Goal: Task Accomplishment & Management: Complete application form

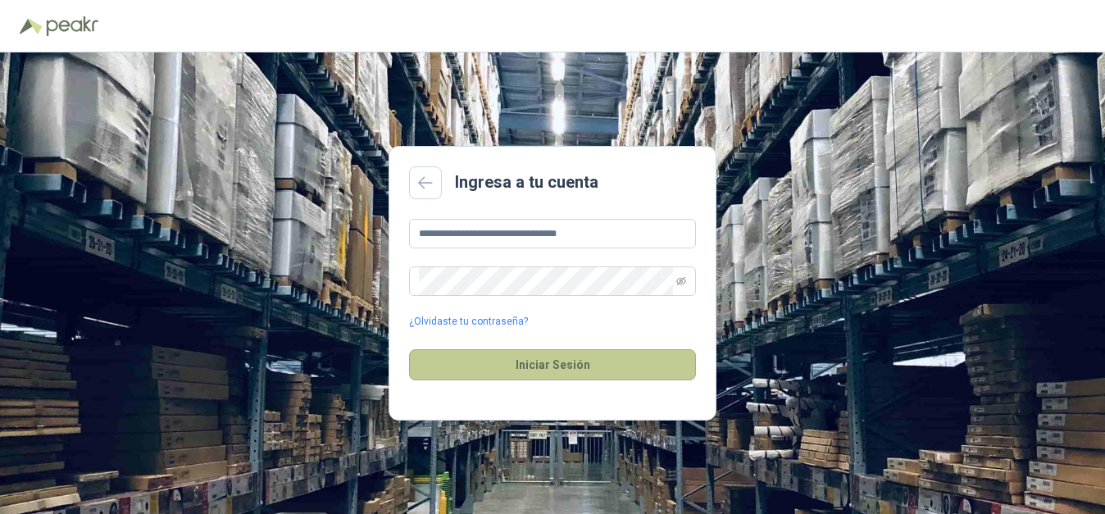
click at [524, 361] on button "Iniciar Sesión" at bounding box center [552, 364] width 287 height 31
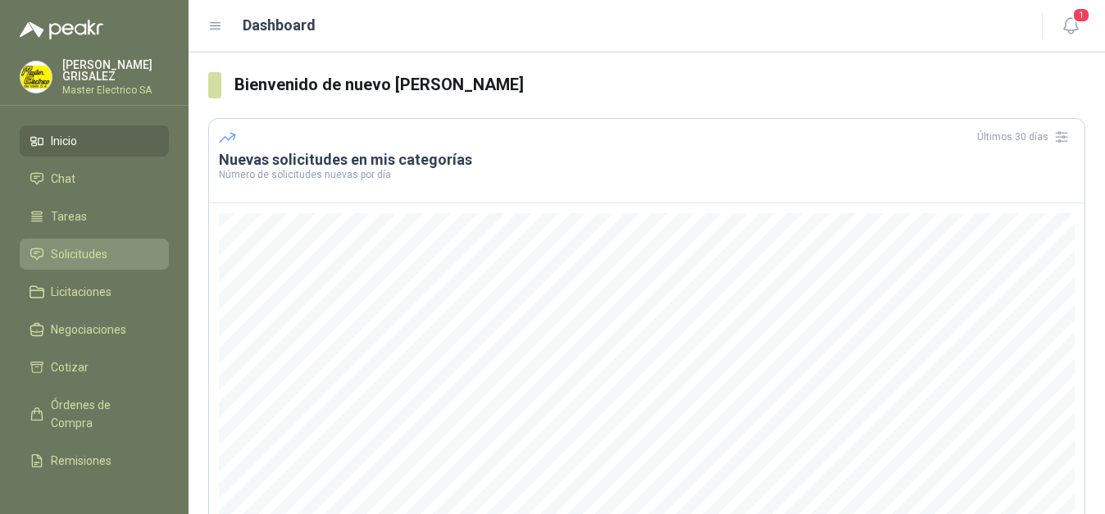
click at [93, 252] on span "Solicitudes" at bounding box center [79, 254] width 57 height 18
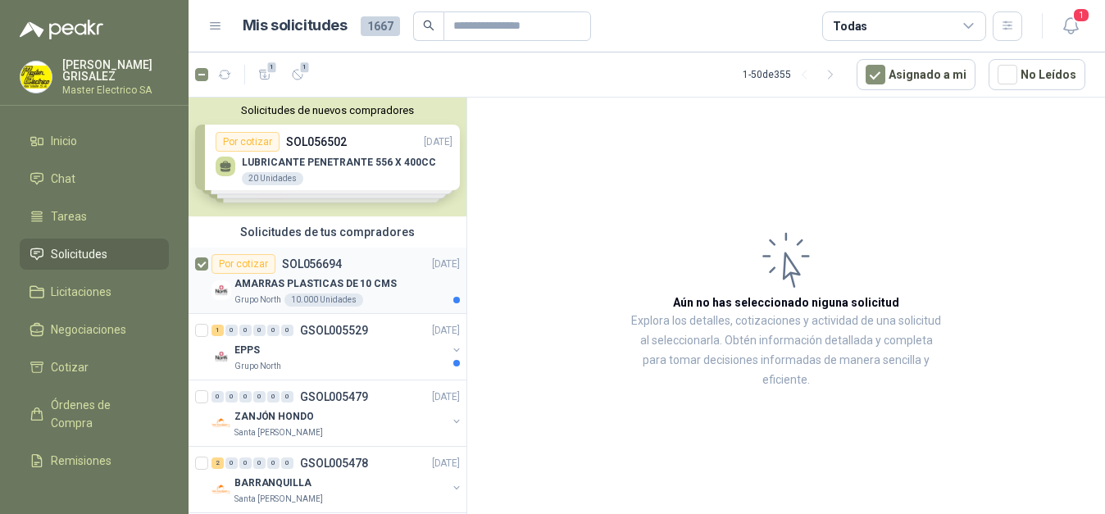
drag, startPoint x: 243, startPoint y: 261, endPoint x: 352, endPoint y: 266, distance: 109.1
click at [242, 261] on div "Por cotizar" at bounding box center [243, 264] width 64 height 20
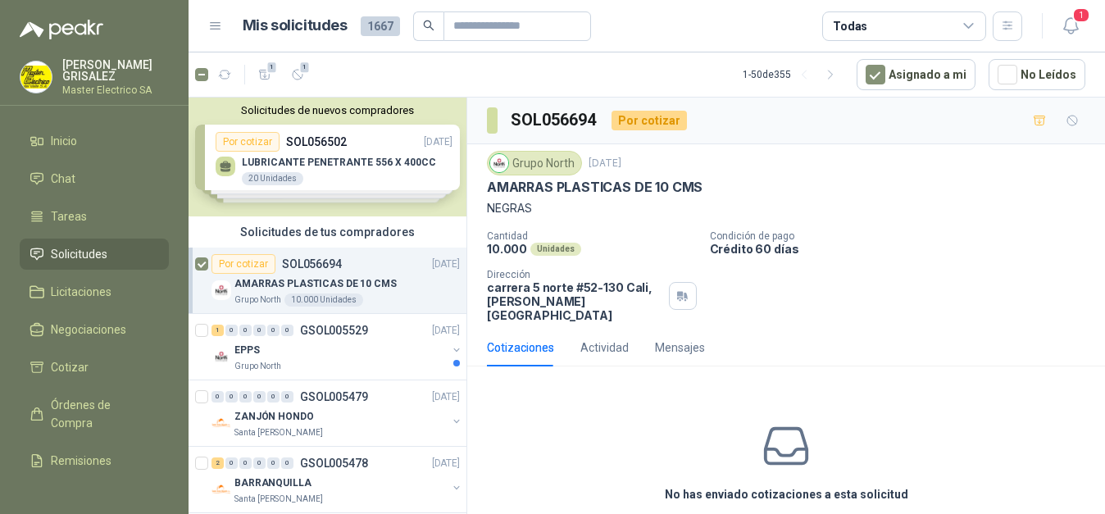
scroll to position [56, 0]
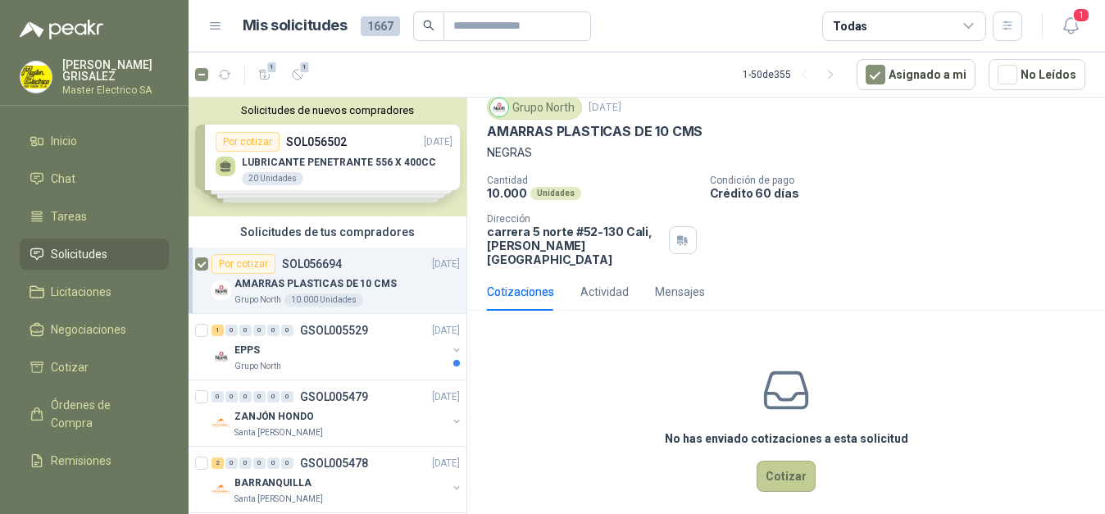
click at [775, 461] on button "Cotizar" at bounding box center [786, 476] width 59 height 31
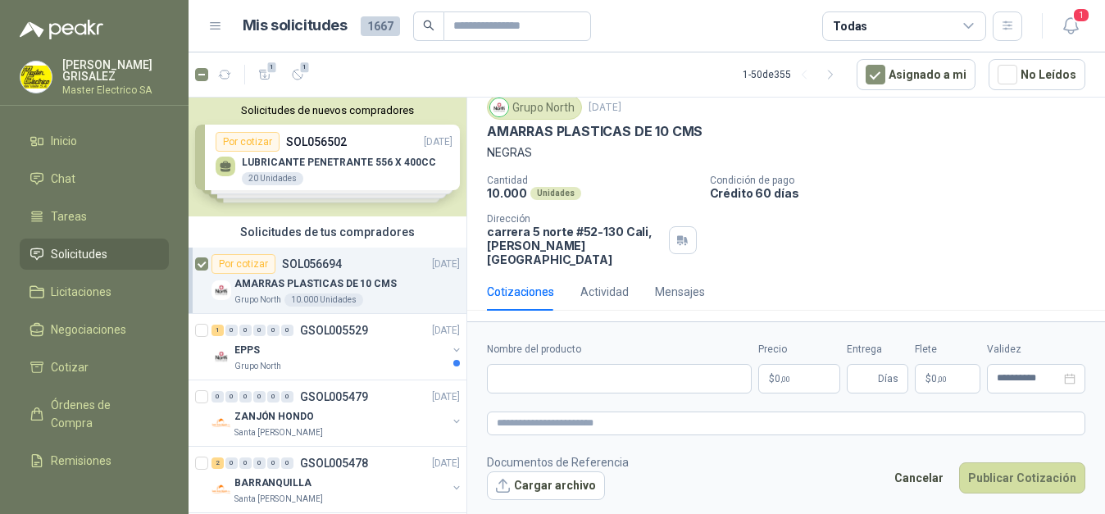
scroll to position [44, 0]
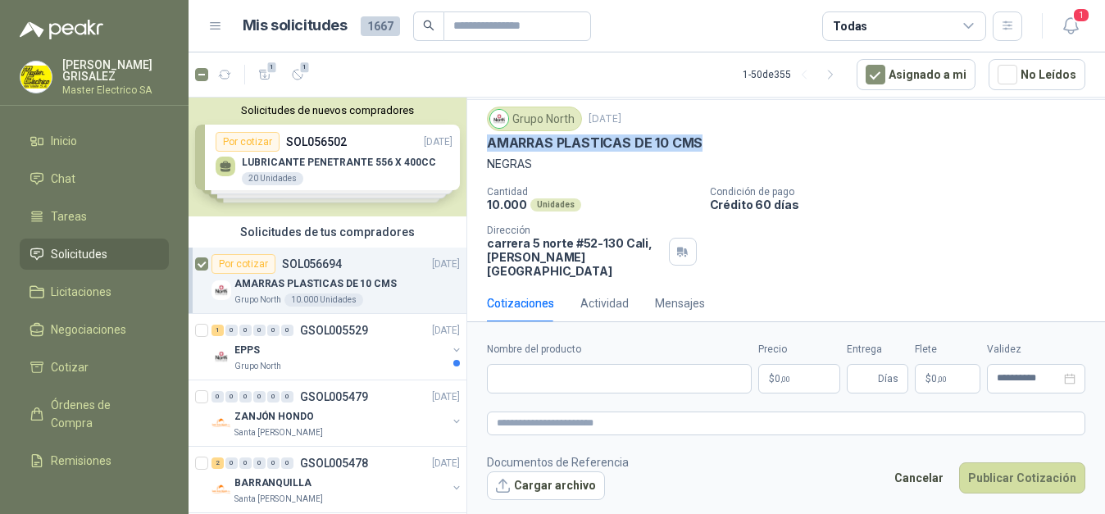
drag, startPoint x: 487, startPoint y: 143, endPoint x: 695, endPoint y: 151, distance: 208.3
click at [711, 148] on div "AMARRAS PLASTICAS DE 10 CMS" at bounding box center [786, 142] width 598 height 17
copy p "AMARRAS PLASTICAS DE 10 CMS"
click at [606, 383] on input "Nombre del producto" at bounding box center [619, 379] width 265 height 30
paste input "**********"
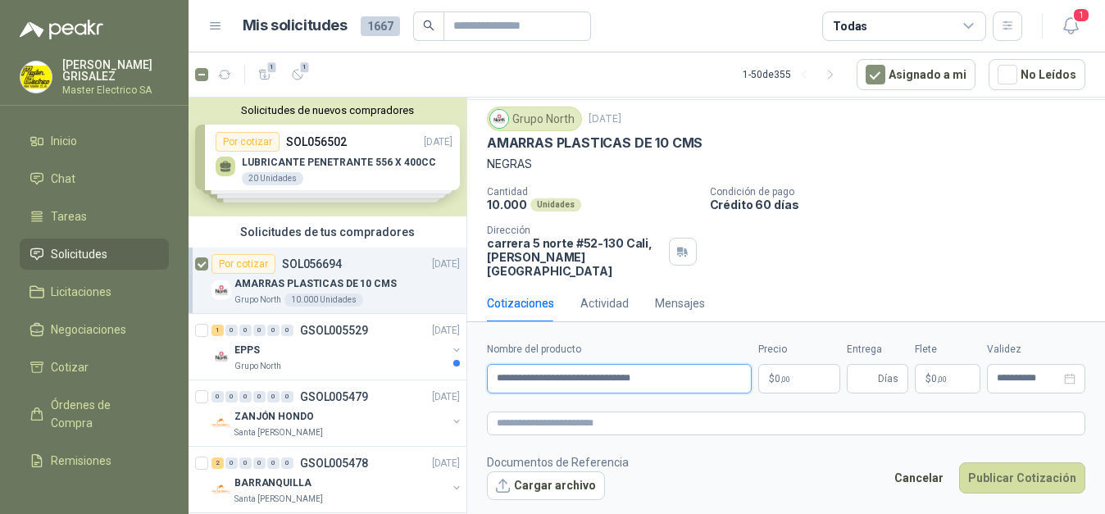
type input "**********"
click at [803, 377] on p "$ 0 ,00" at bounding box center [799, 379] width 82 height 30
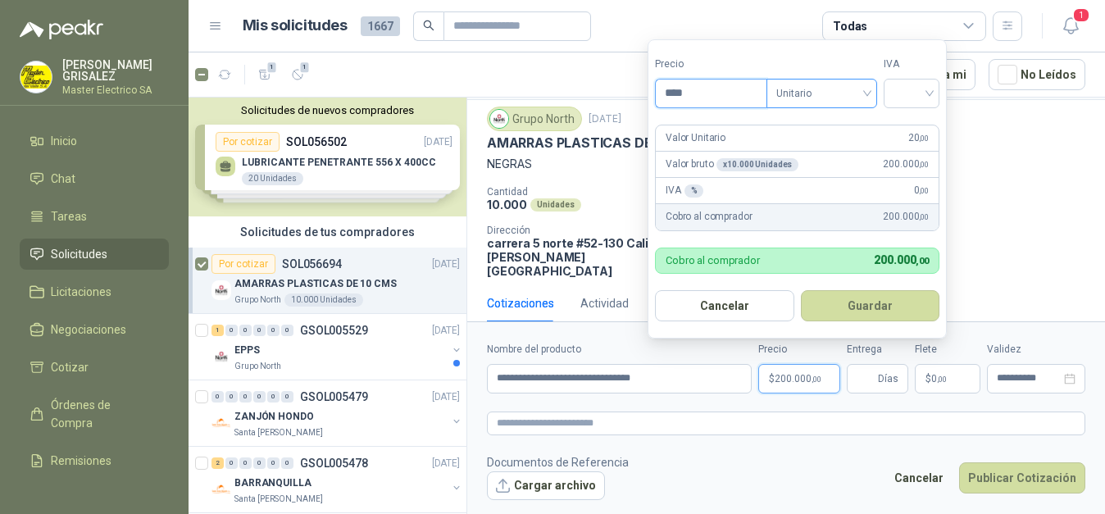
click at [872, 91] on div "Unitario" at bounding box center [821, 94] width 111 height 30
type input "****"
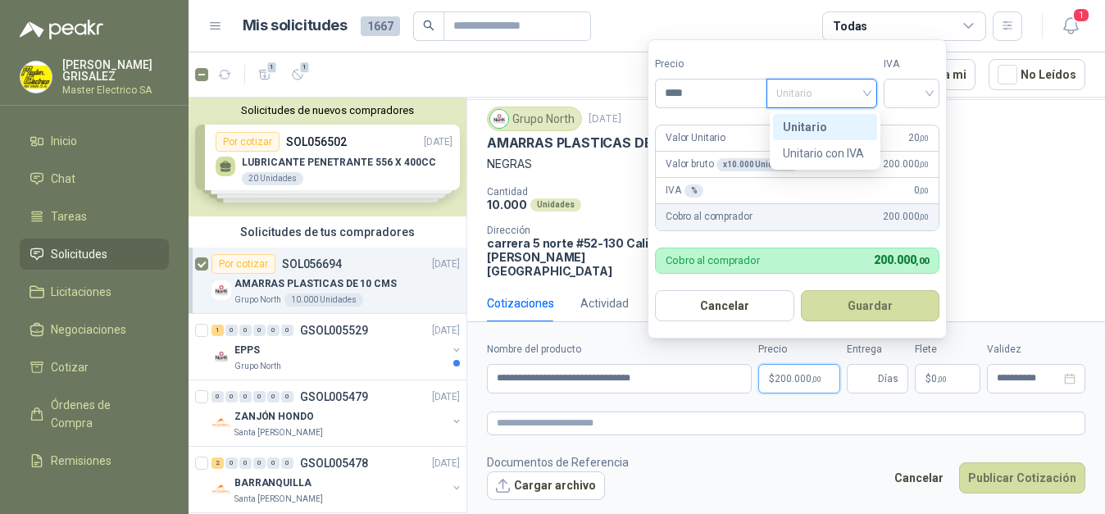
click at [817, 120] on div "Unitario" at bounding box center [825, 127] width 84 height 18
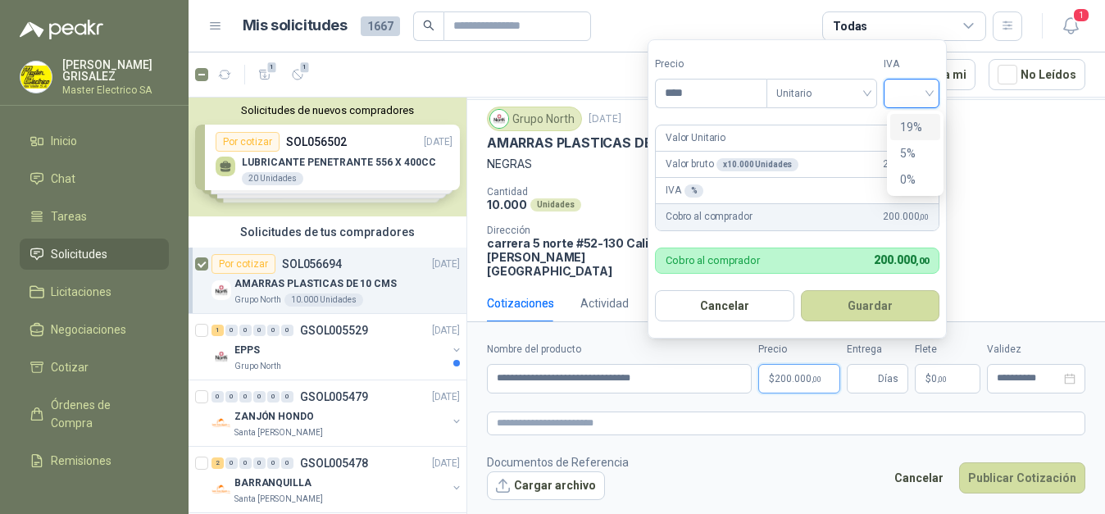
click at [929, 94] on input "search" at bounding box center [911, 92] width 36 height 25
click at [920, 125] on div "19%" at bounding box center [915, 127] width 30 height 18
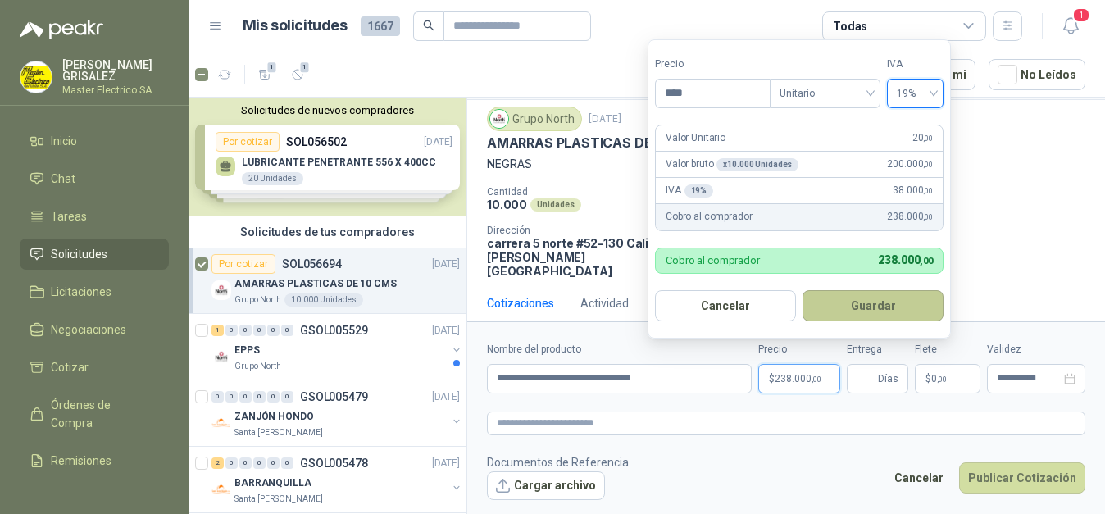
click at [886, 302] on button "Guardar" at bounding box center [872, 305] width 141 height 31
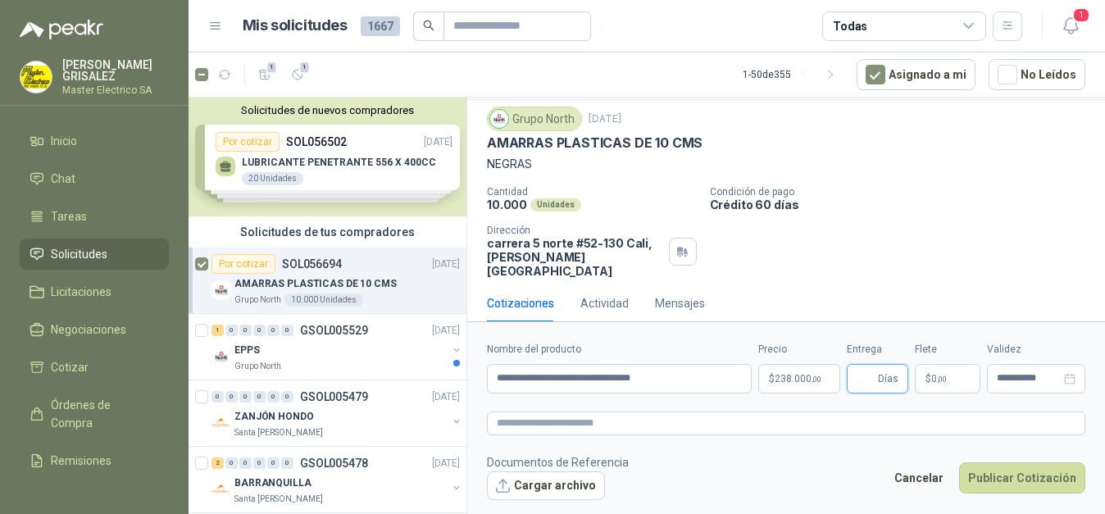
click at [870, 386] on input "Entrega" at bounding box center [866, 379] width 18 height 28
type input "*"
click at [548, 483] on button "Cargar archivo" at bounding box center [546, 486] width 118 height 30
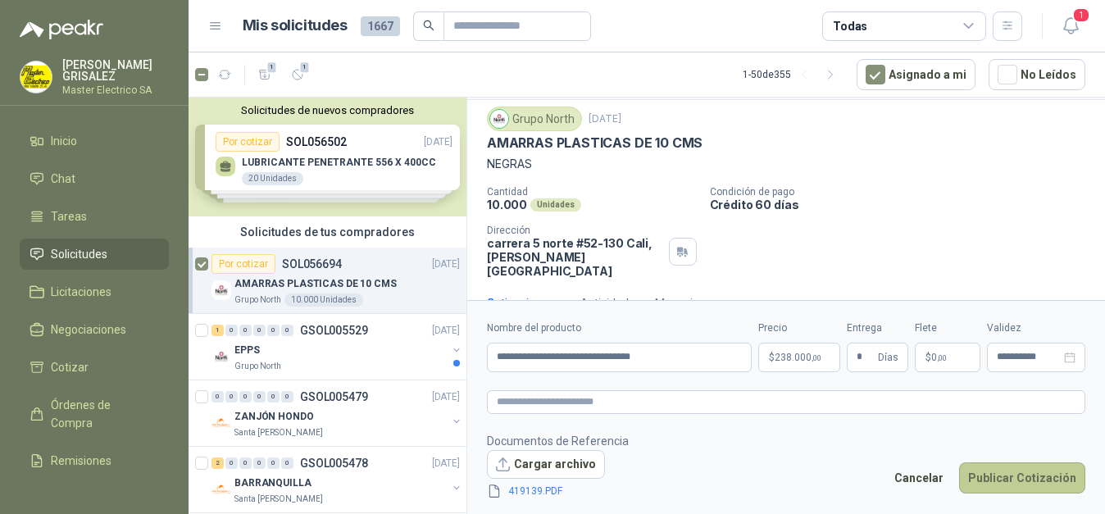
click at [1000, 476] on button "Publicar Cotización" at bounding box center [1022, 477] width 126 height 31
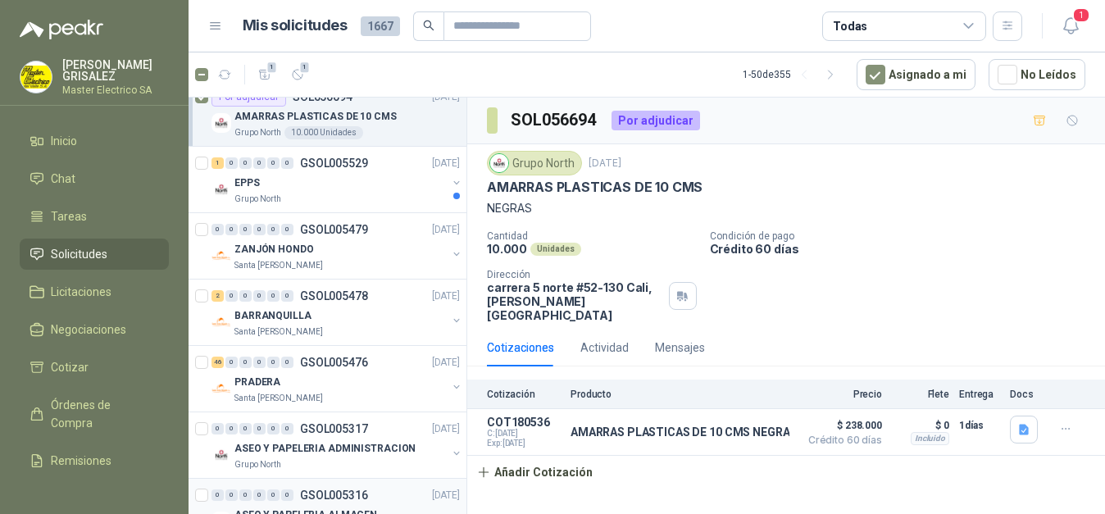
scroll to position [84, 0]
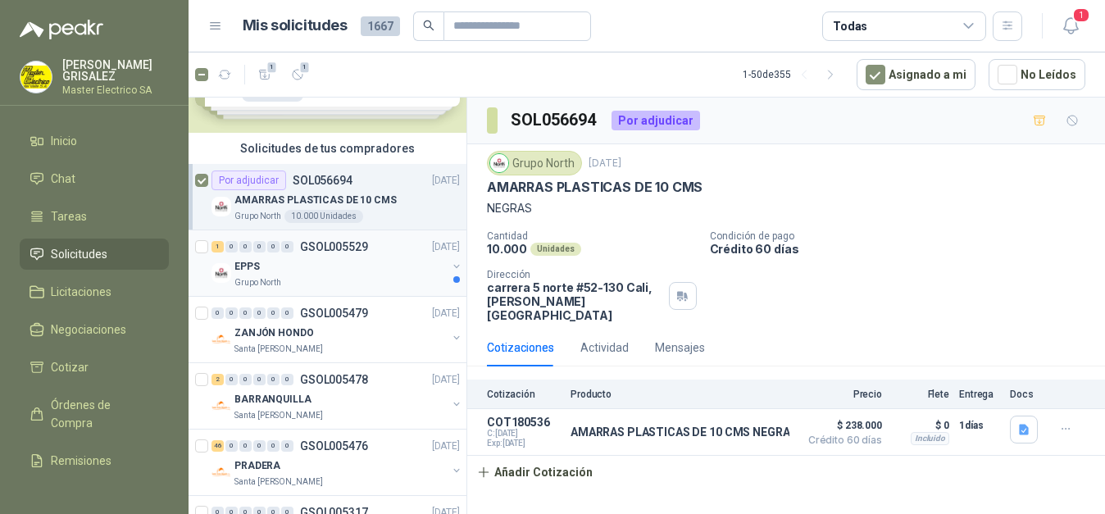
click at [254, 264] on p "EPPS" at bounding box center [246, 267] width 25 height 16
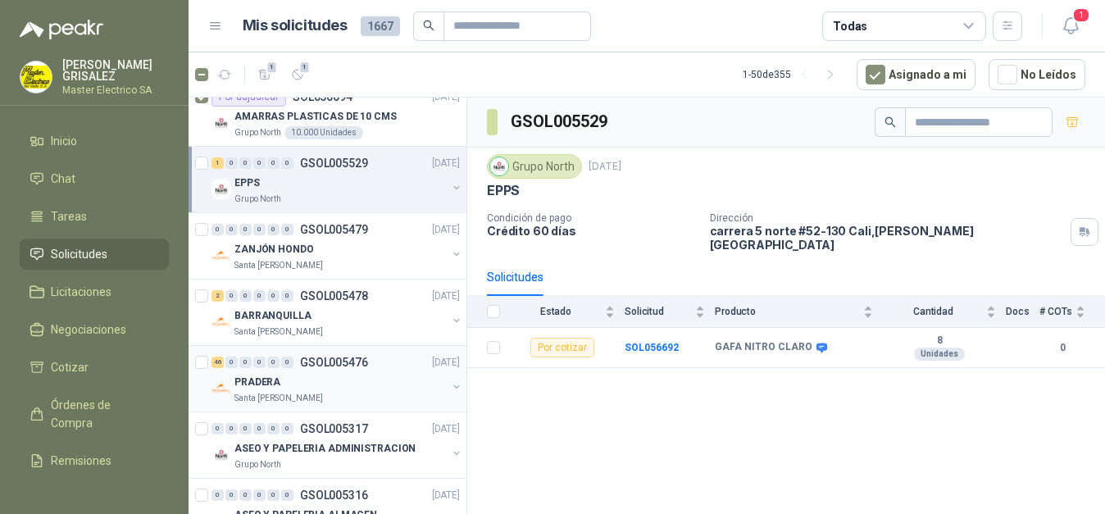
scroll to position [251, 0]
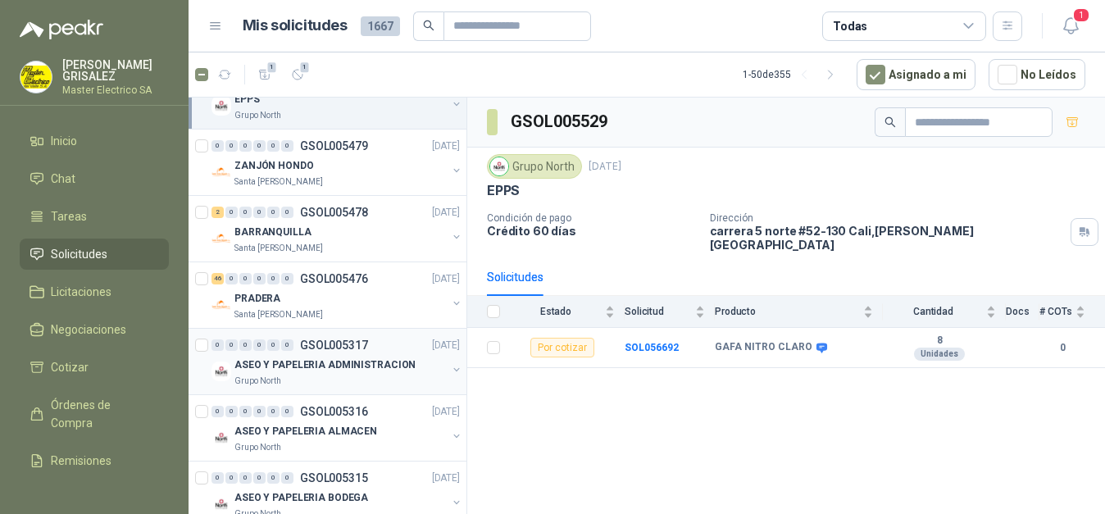
click at [293, 369] on p "ASEO Y PAPELERIA ADMINISTRACION" at bounding box center [324, 365] width 181 height 16
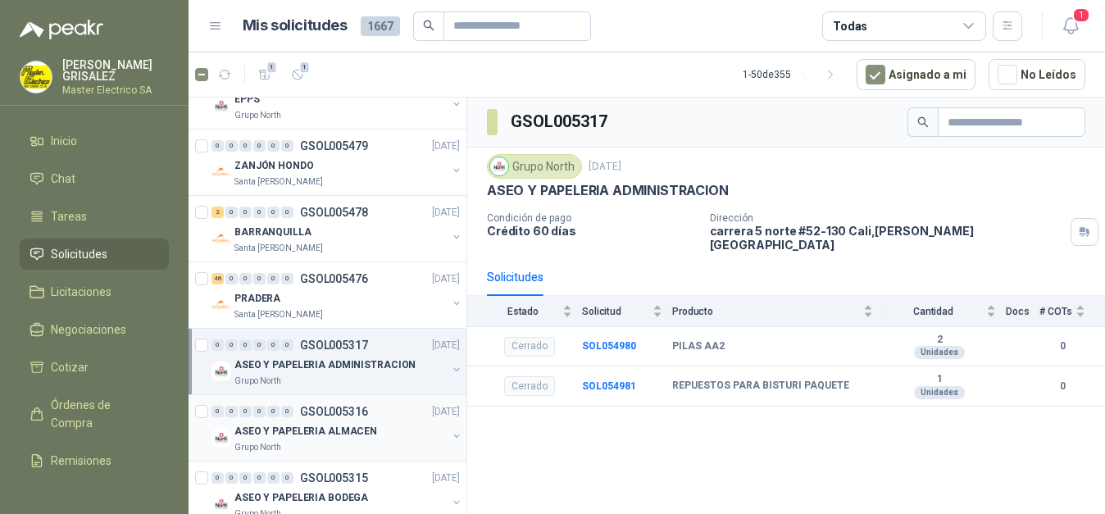
click at [300, 429] on p "ASEO Y PAPELERIA ALMACEN" at bounding box center [305, 432] width 143 height 16
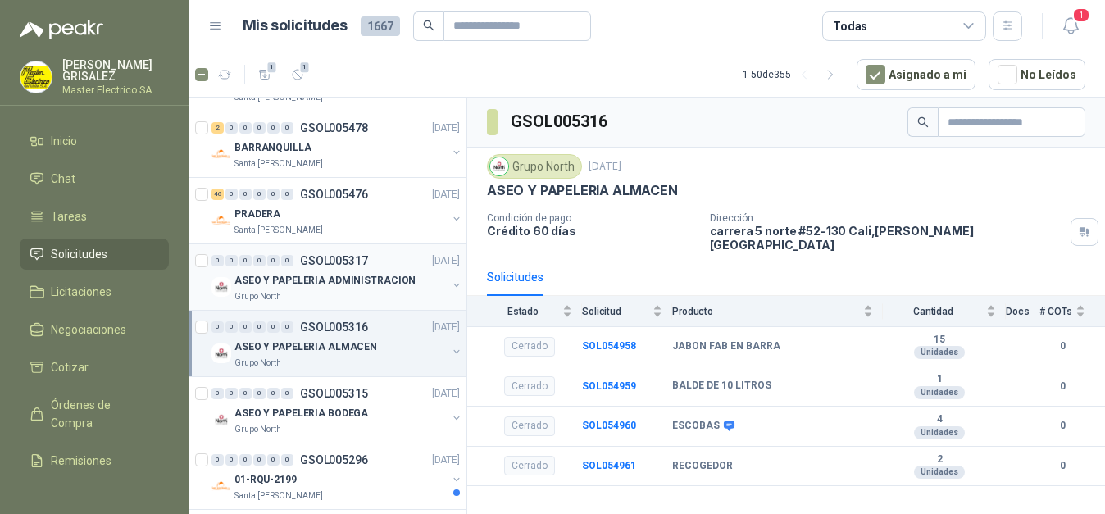
scroll to position [418, 0]
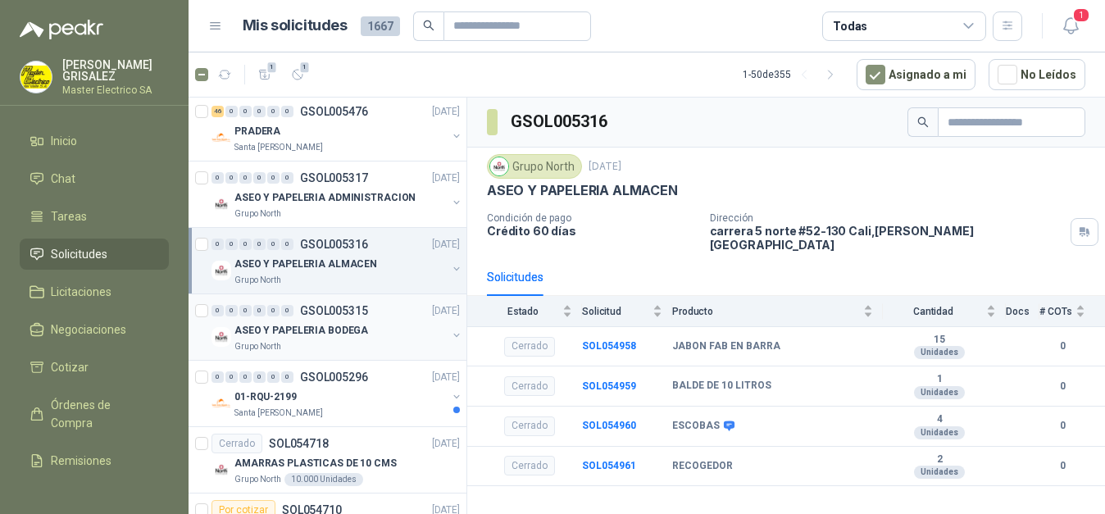
click at [296, 339] on div "ASEO Y PAPELERIA BODEGA" at bounding box center [340, 330] width 212 height 20
